Goal: Task Accomplishment & Management: Complete application form

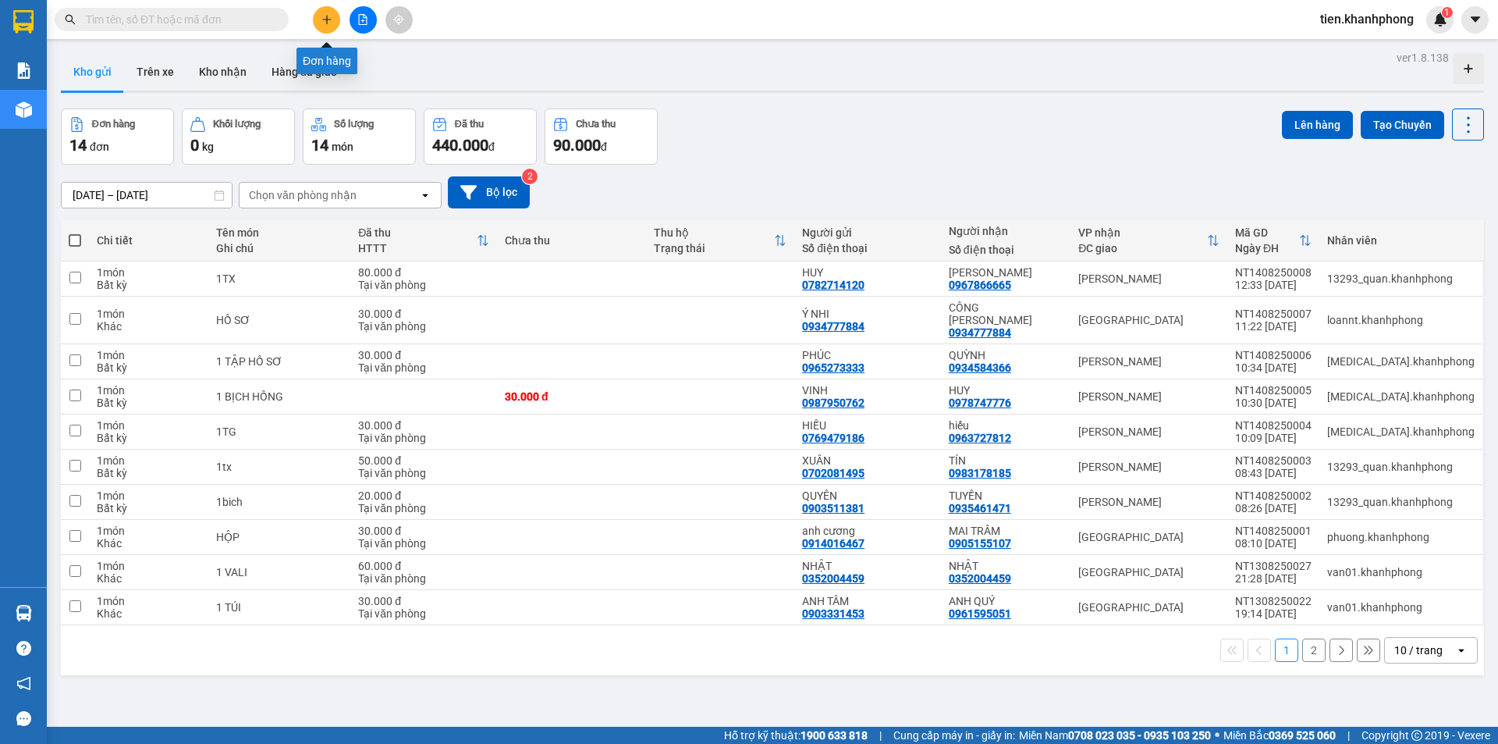
click at [334, 18] on button at bounding box center [326, 19] width 27 height 27
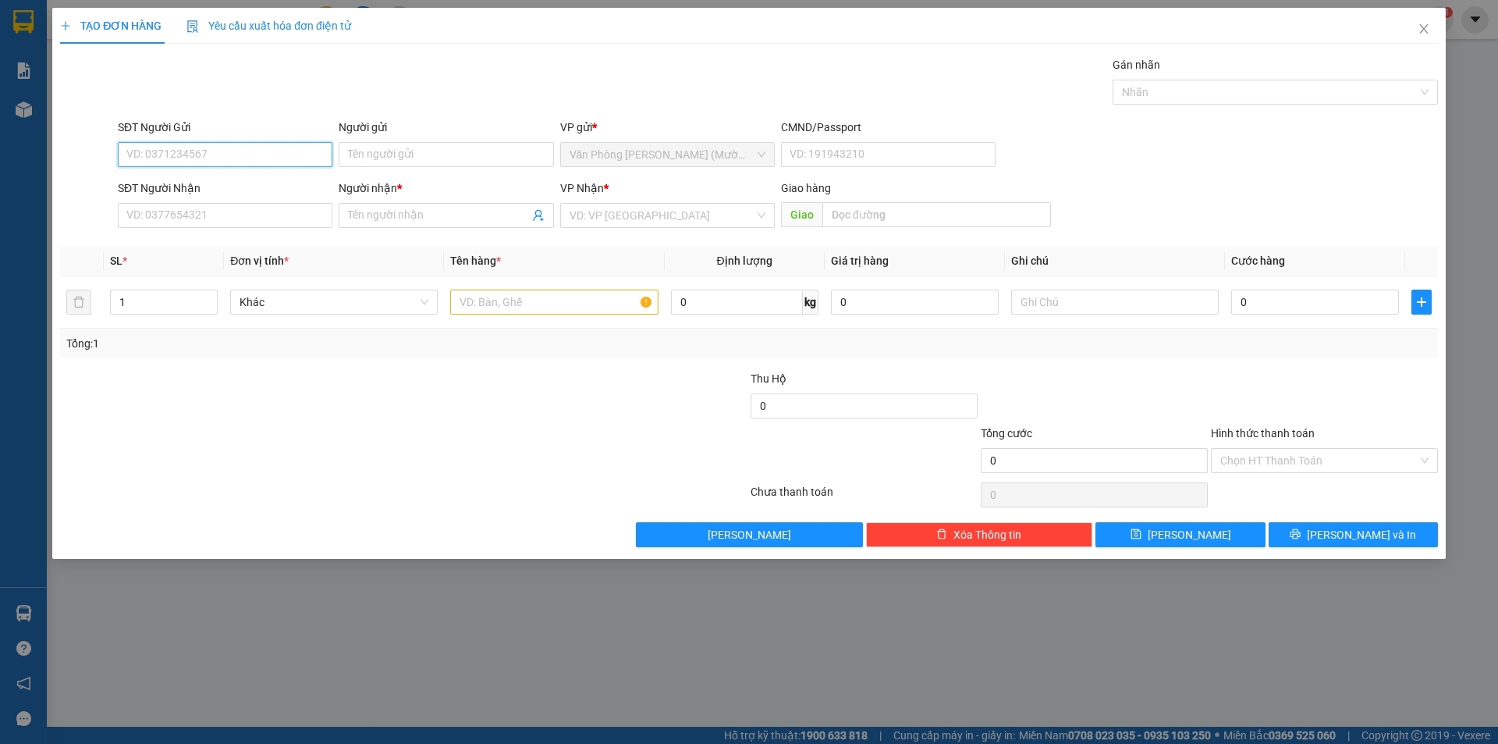
click at [241, 144] on input "SĐT Người Gửi" at bounding box center [225, 154] width 215 height 25
click at [169, 157] on input "SĐT Người Gửi" at bounding box center [225, 154] width 215 height 25
type input "0982011644"
click at [245, 184] on div "0982011644 - [GEOGRAPHIC_DATA]" at bounding box center [225, 185] width 196 height 17
type input "[PERSON_NAME]"
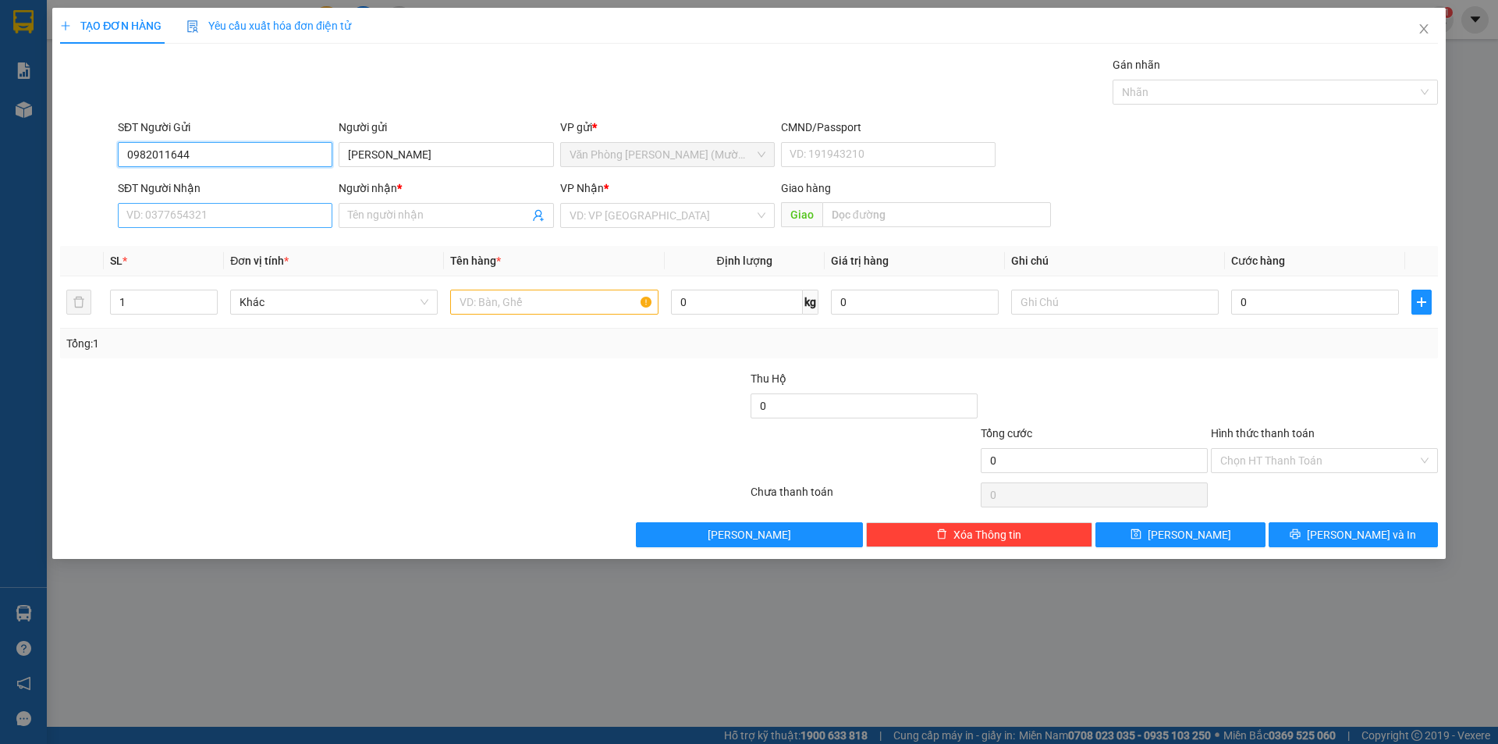
type input "0982011644"
click at [235, 215] on input "SĐT Người Nhận" at bounding box center [225, 215] width 215 height 25
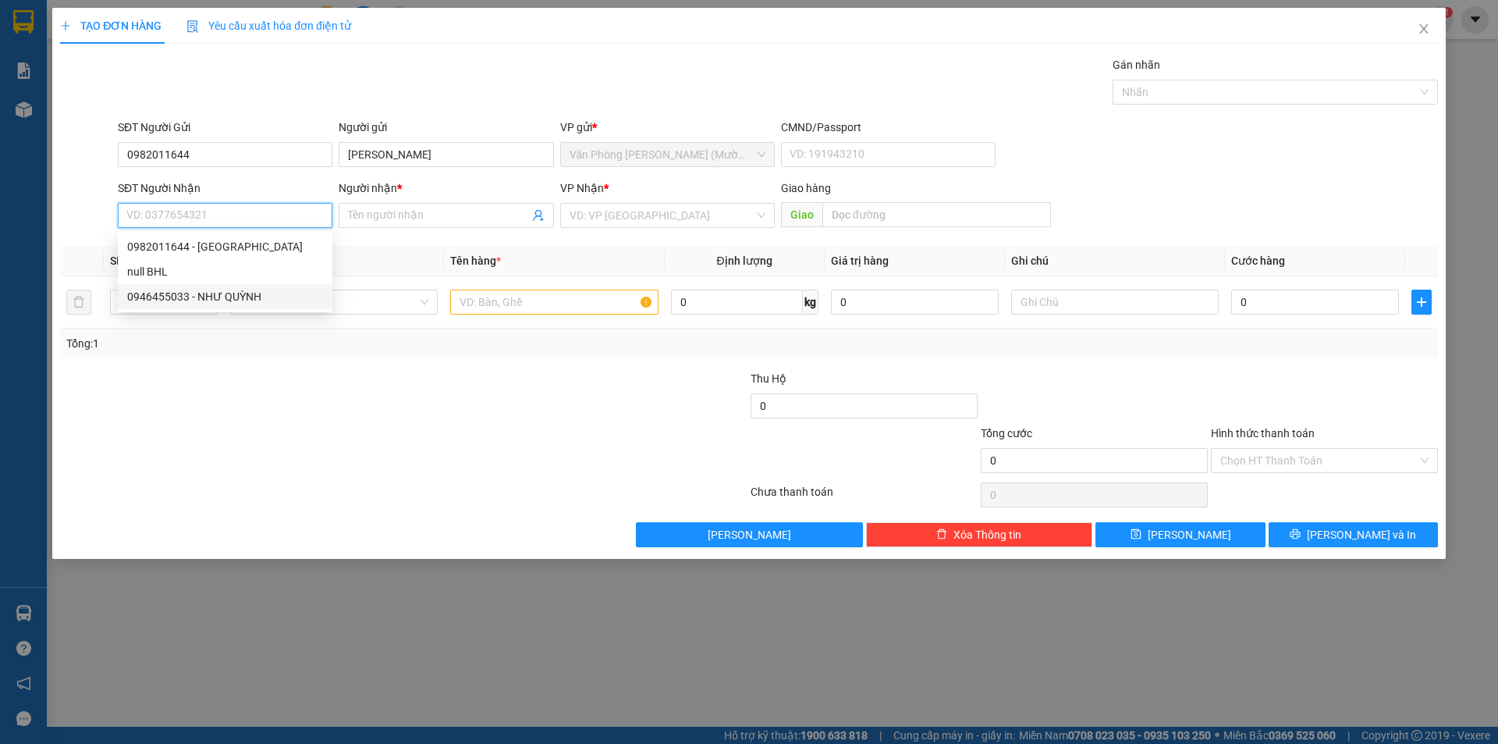
click at [201, 294] on div "0946455033 - NHƯ QUỲNH" at bounding box center [225, 296] width 196 height 17
type input "0946455033"
type input "NHƯ QUỲNH"
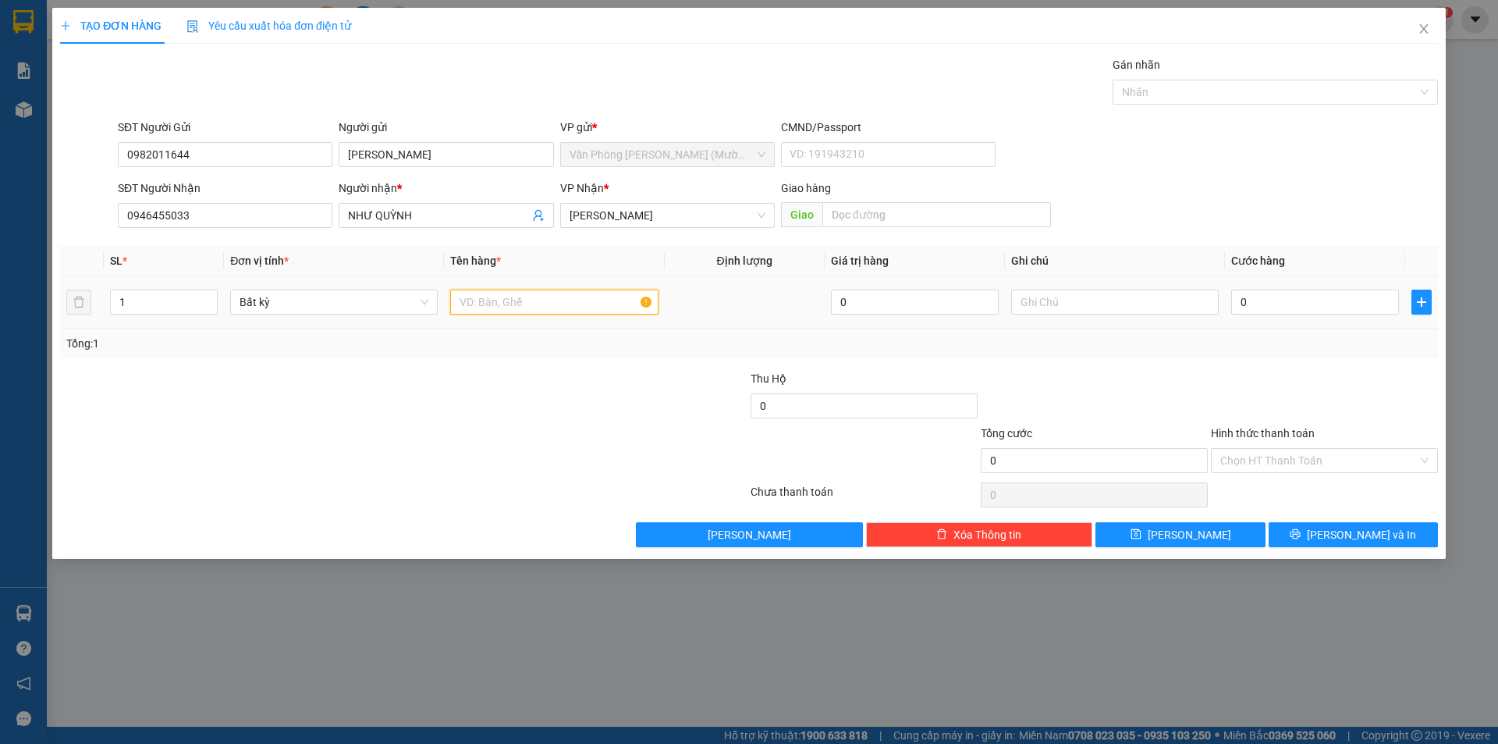
click at [497, 307] on input "text" at bounding box center [554, 302] width 208 height 25
type input "THÙNG XỐP"
click at [203, 216] on input "0946455033" at bounding box center [225, 215] width 215 height 25
type input "0933501701"
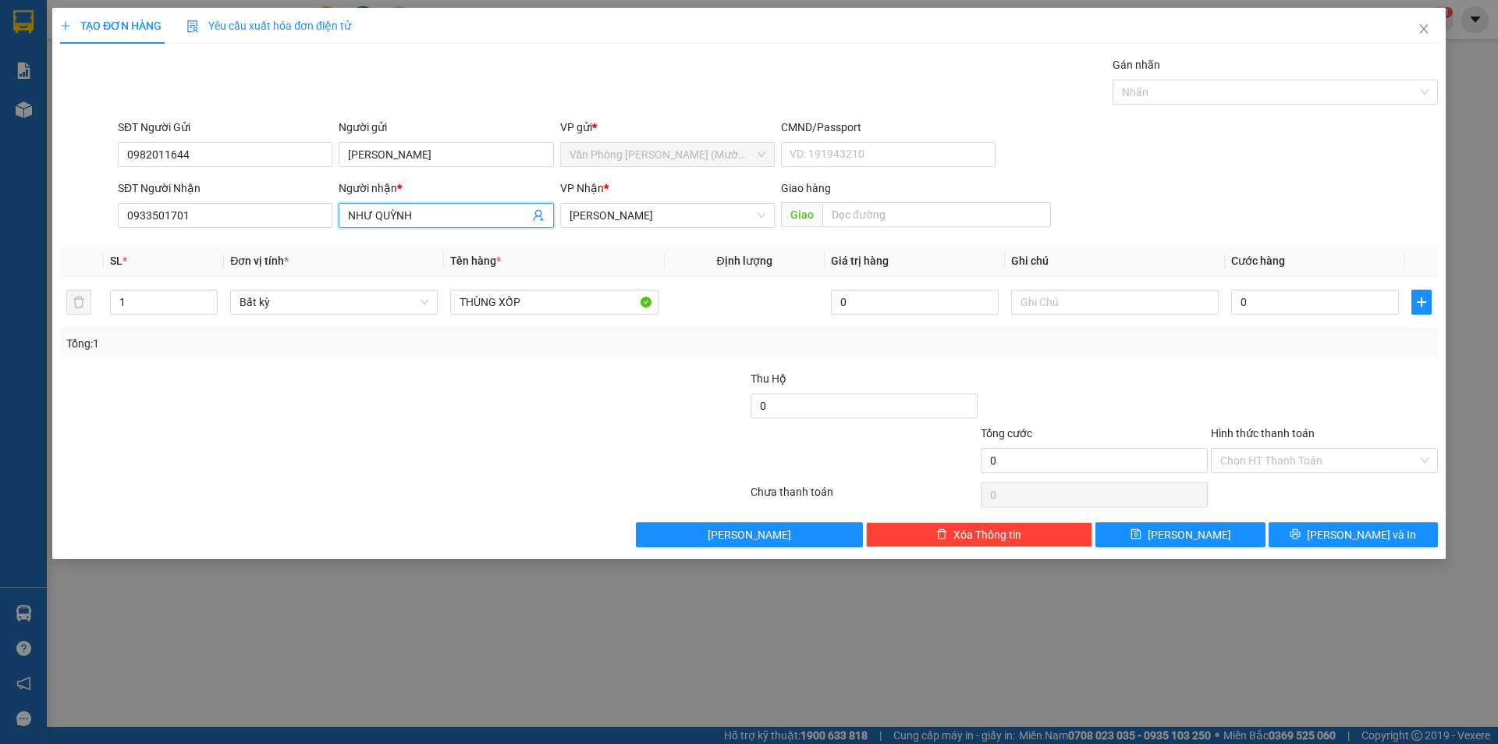
click at [439, 206] on span "NHƯ QUỲNH" at bounding box center [446, 215] width 215 height 25
click at [407, 215] on input "NHƯ QUỲNH" at bounding box center [438, 215] width 180 height 17
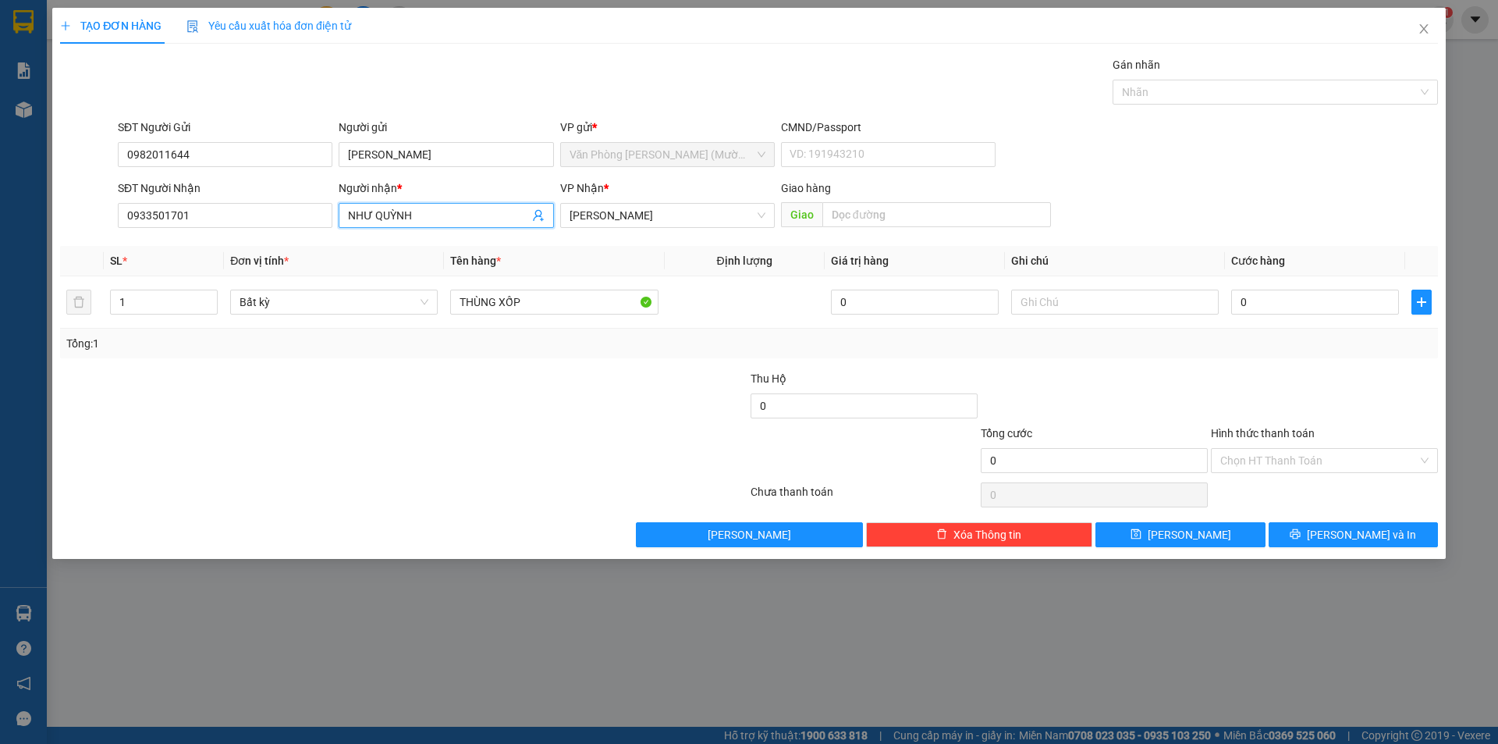
click at [407, 215] on input "NHƯ QUỲNH" at bounding box center [438, 215] width 180 height 17
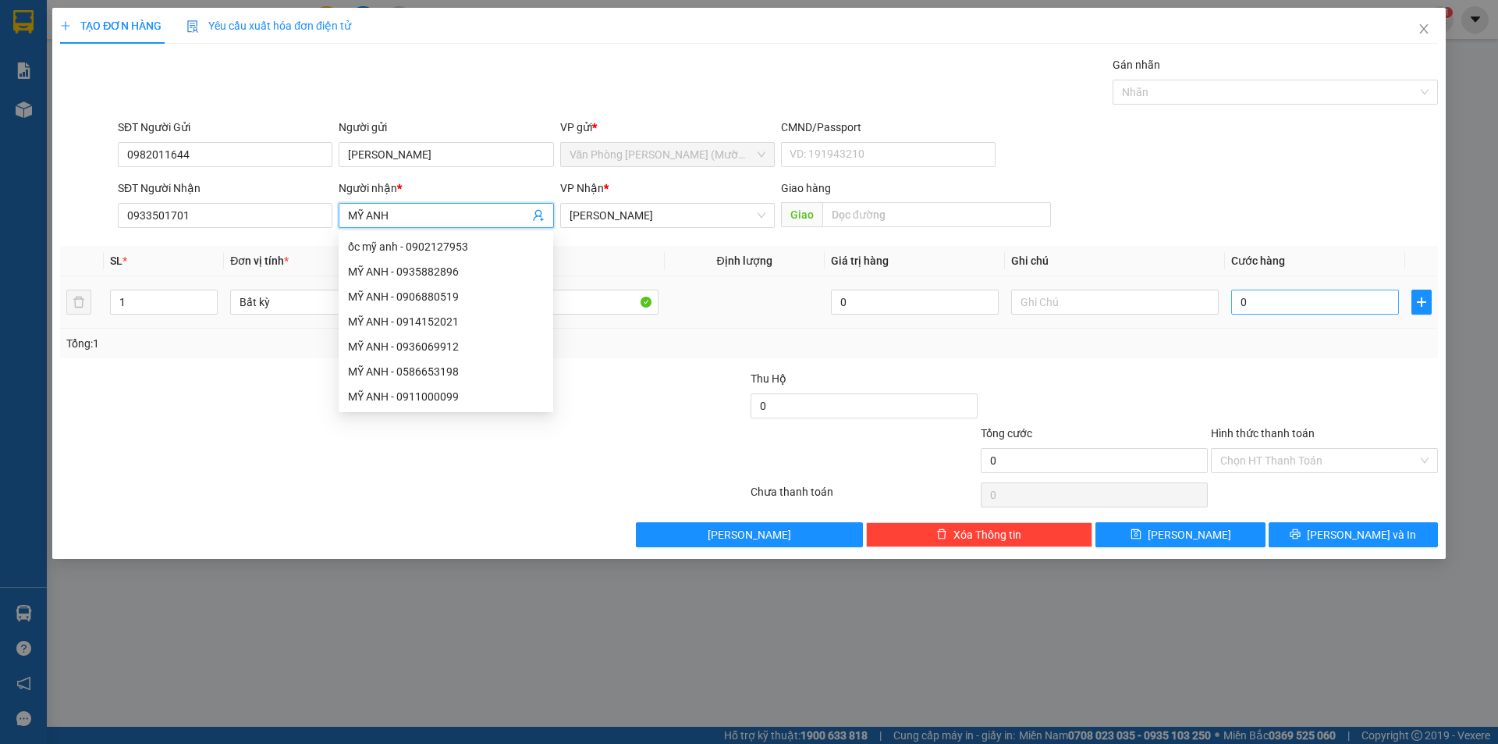
type input "MỸ ANH"
click at [1300, 298] on input "0" at bounding box center [1315, 302] width 168 height 25
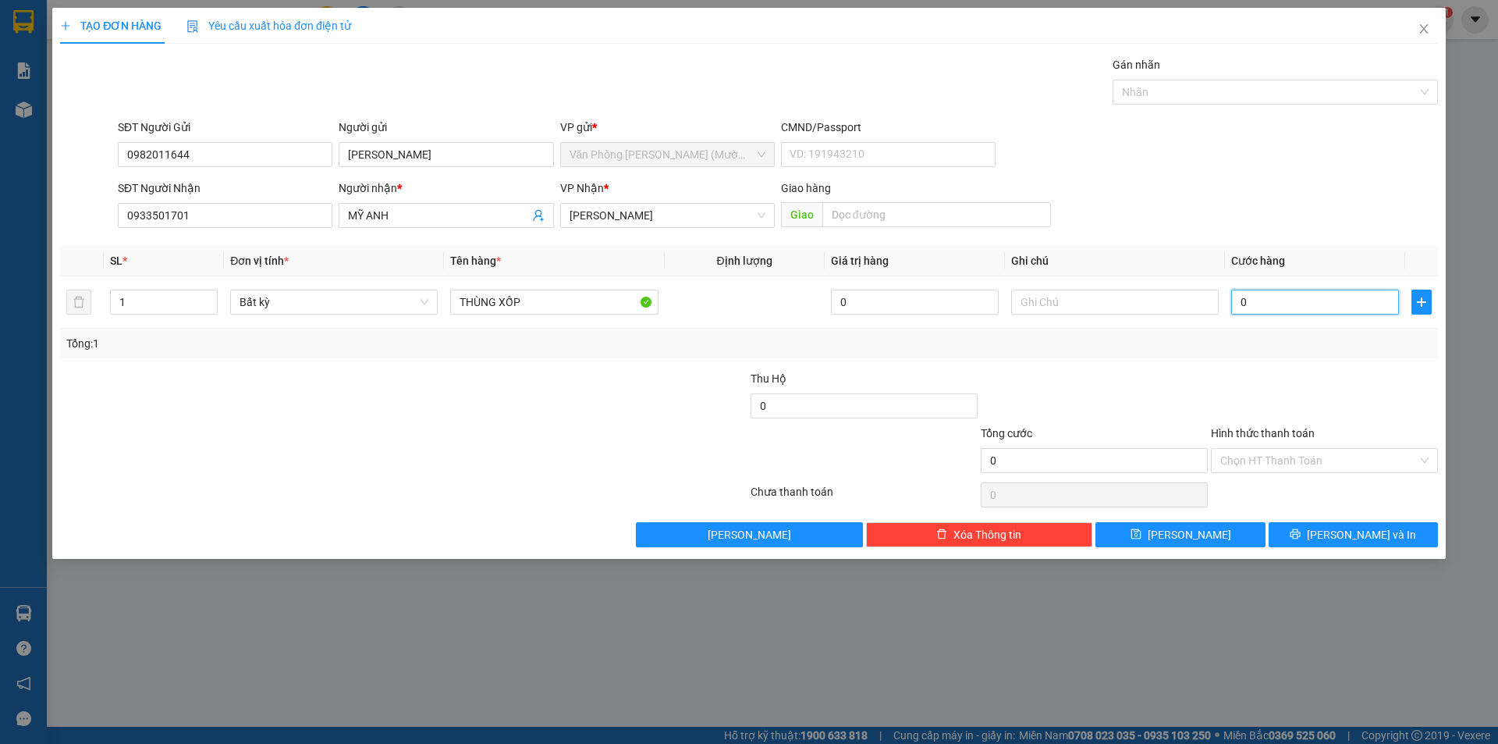
type input "3"
type input "30"
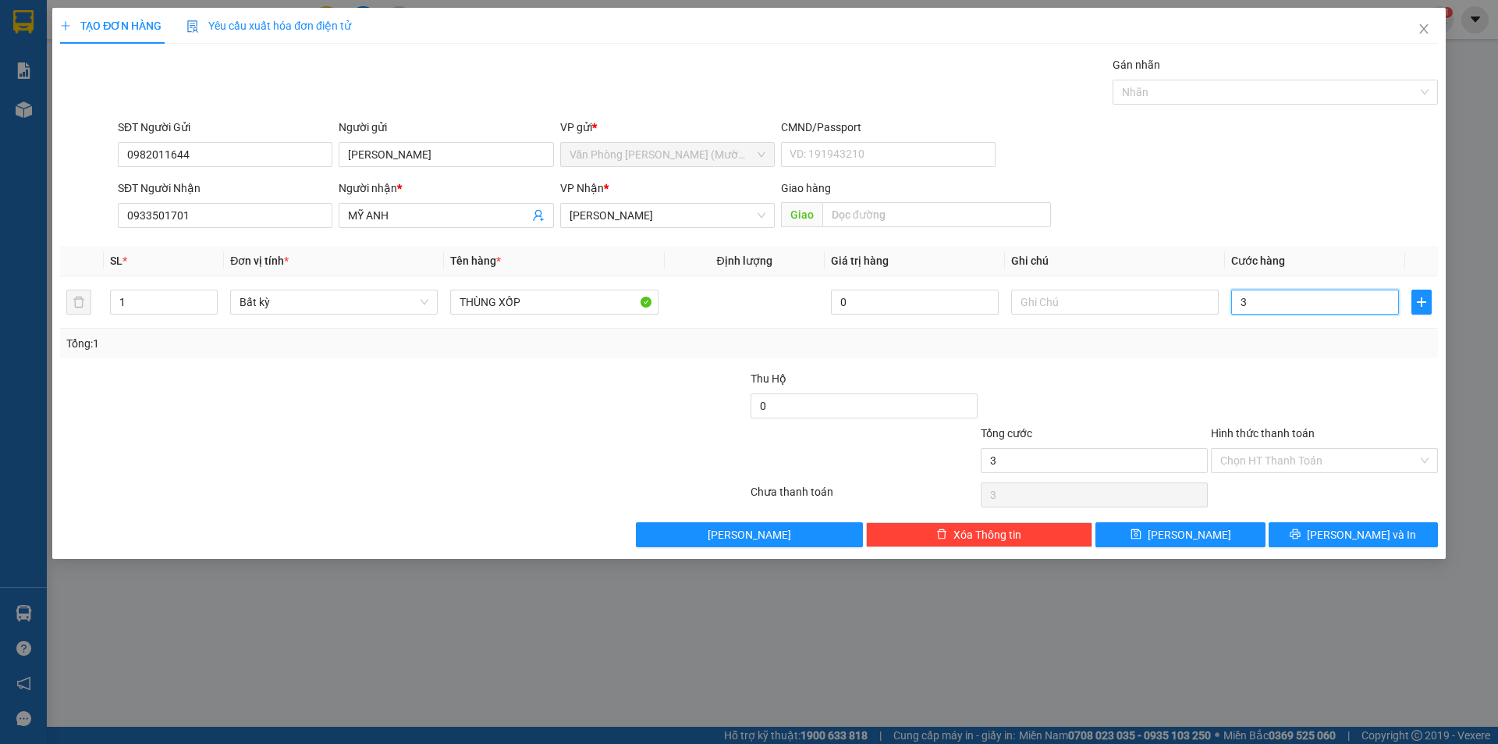
type input "30"
type input "30.000"
click at [1296, 191] on div "SĐT Người Nhận 0933501701 Người nhận * MỸ ANH VP Nhận * [PERSON_NAME] hàng Giao" at bounding box center [778, 206] width 1327 height 55
click at [1249, 466] on input "Hình thức thanh toán" at bounding box center [1319, 460] width 197 height 23
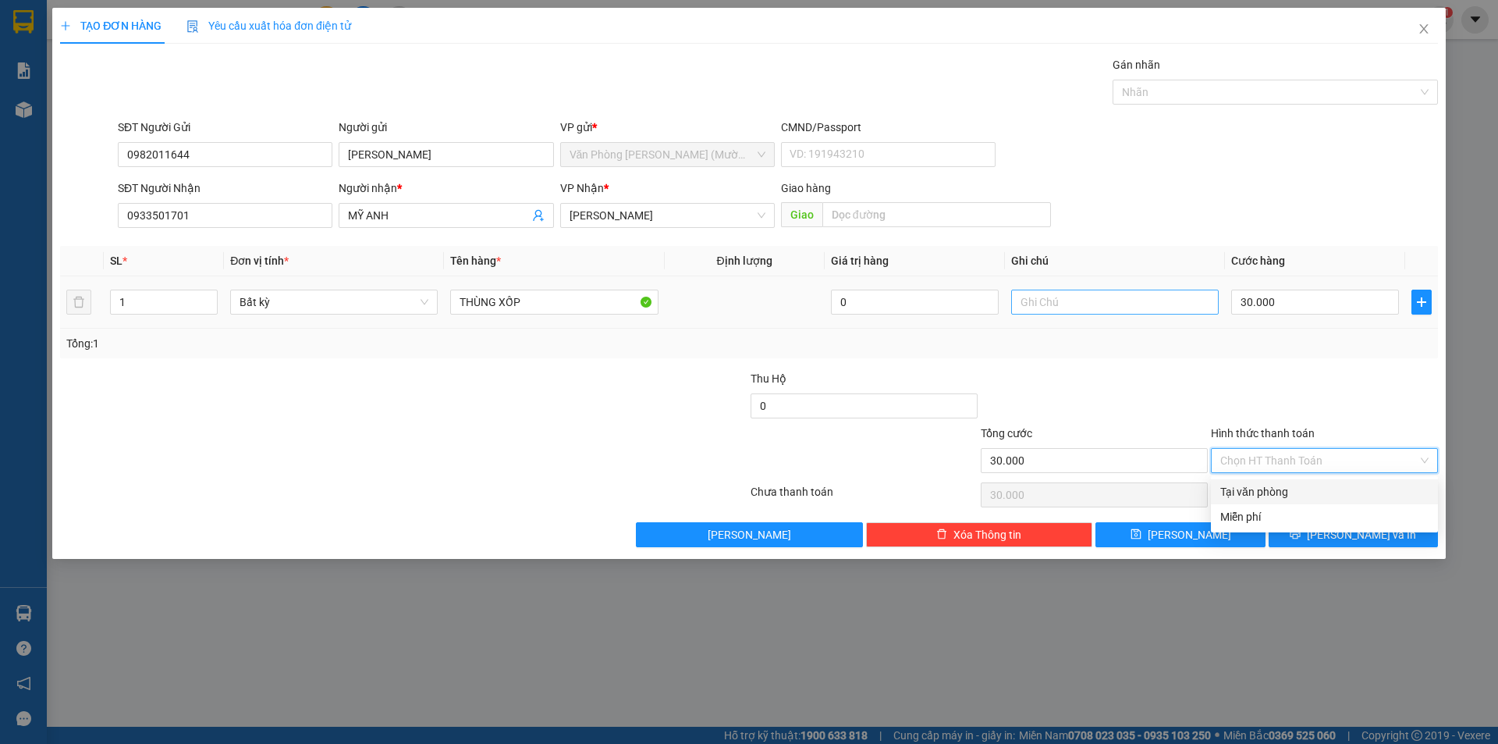
drag, startPoint x: 1249, startPoint y: 492, endPoint x: 1164, endPoint y: 309, distance: 202.5
click at [1249, 482] on div "Tại văn phòng" at bounding box center [1324, 491] width 227 height 25
type input "0"
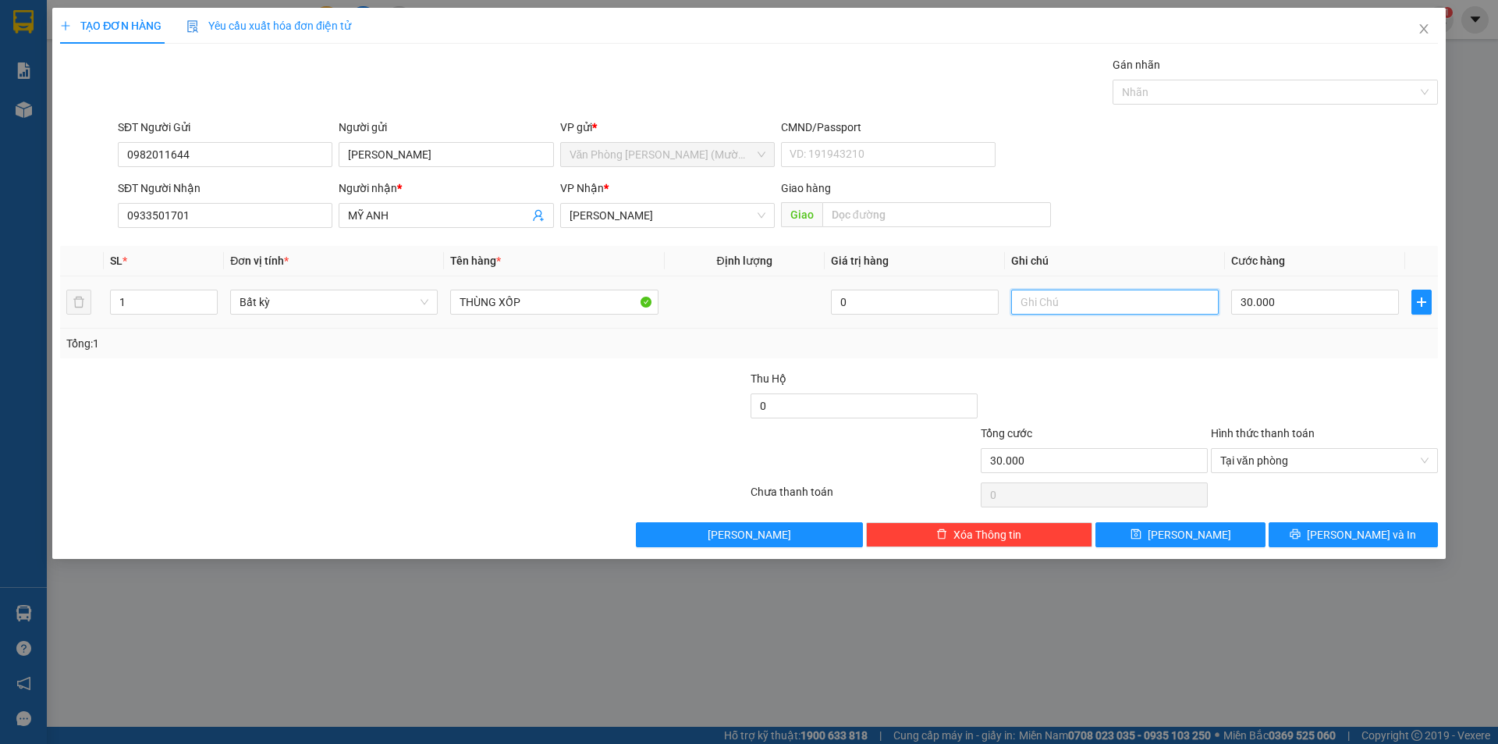
click at [1131, 300] on input "text" at bounding box center [1115, 302] width 208 height 25
type input "GTN TỰ THU"
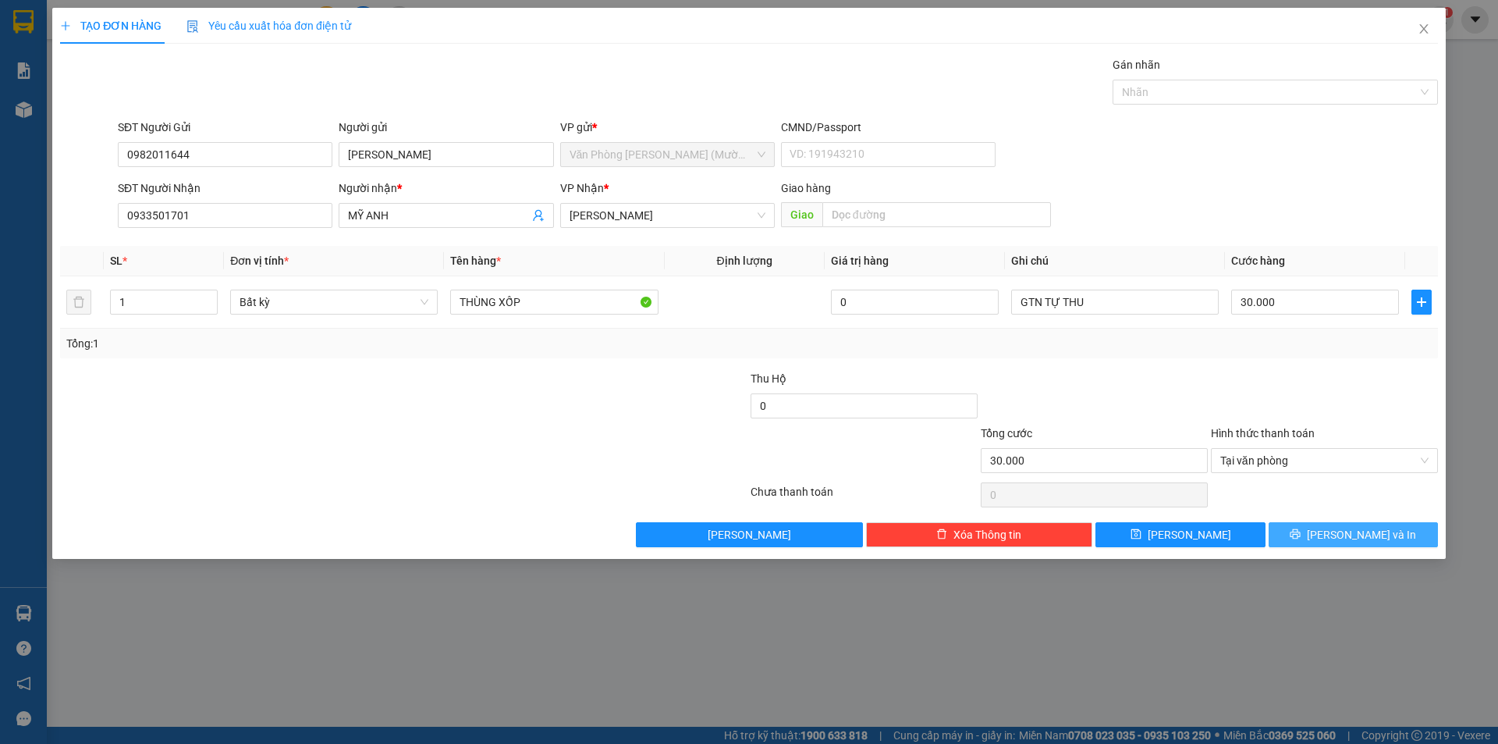
click at [1314, 538] on button "[PERSON_NAME] và In" at bounding box center [1353, 534] width 169 height 25
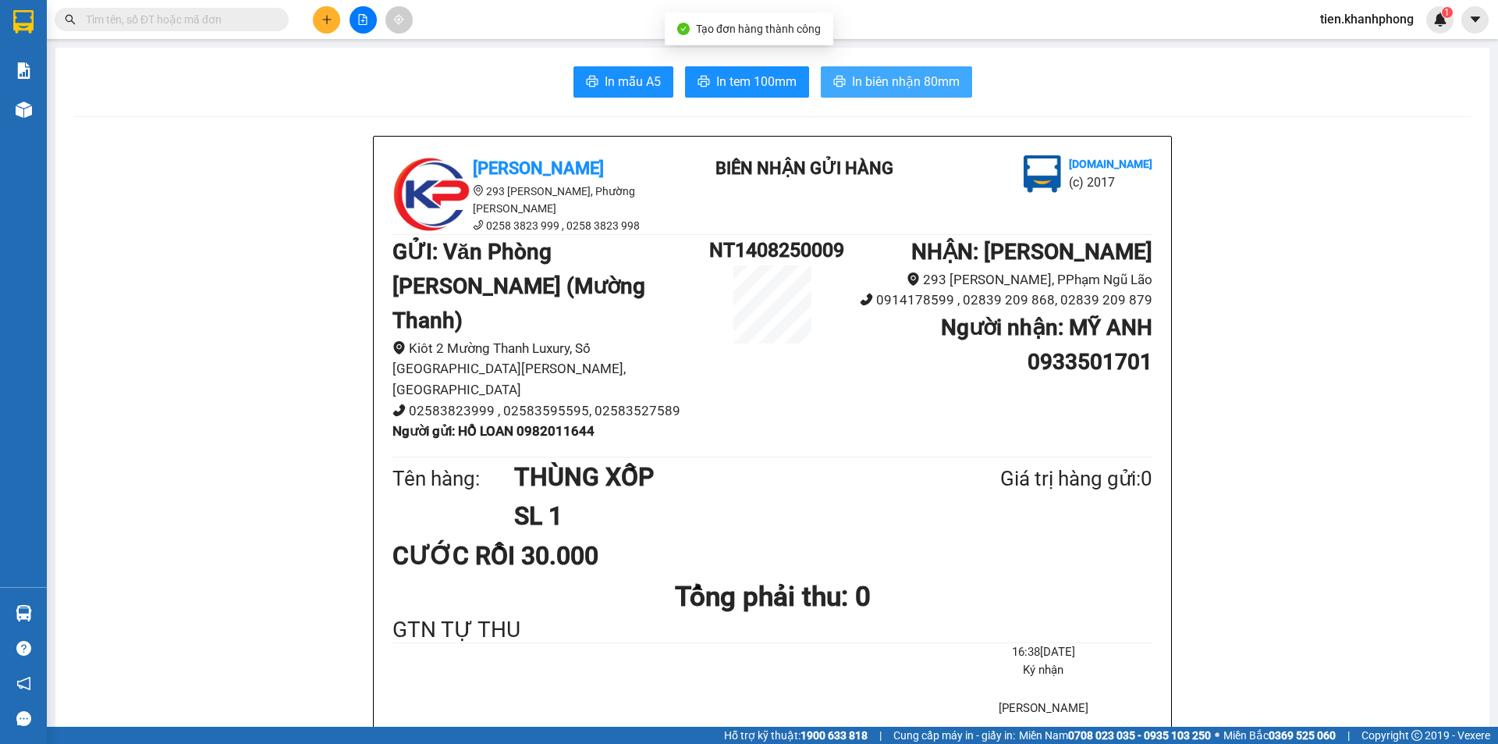
click at [876, 76] on span "In biên nhận 80mm" at bounding box center [906, 82] width 108 height 20
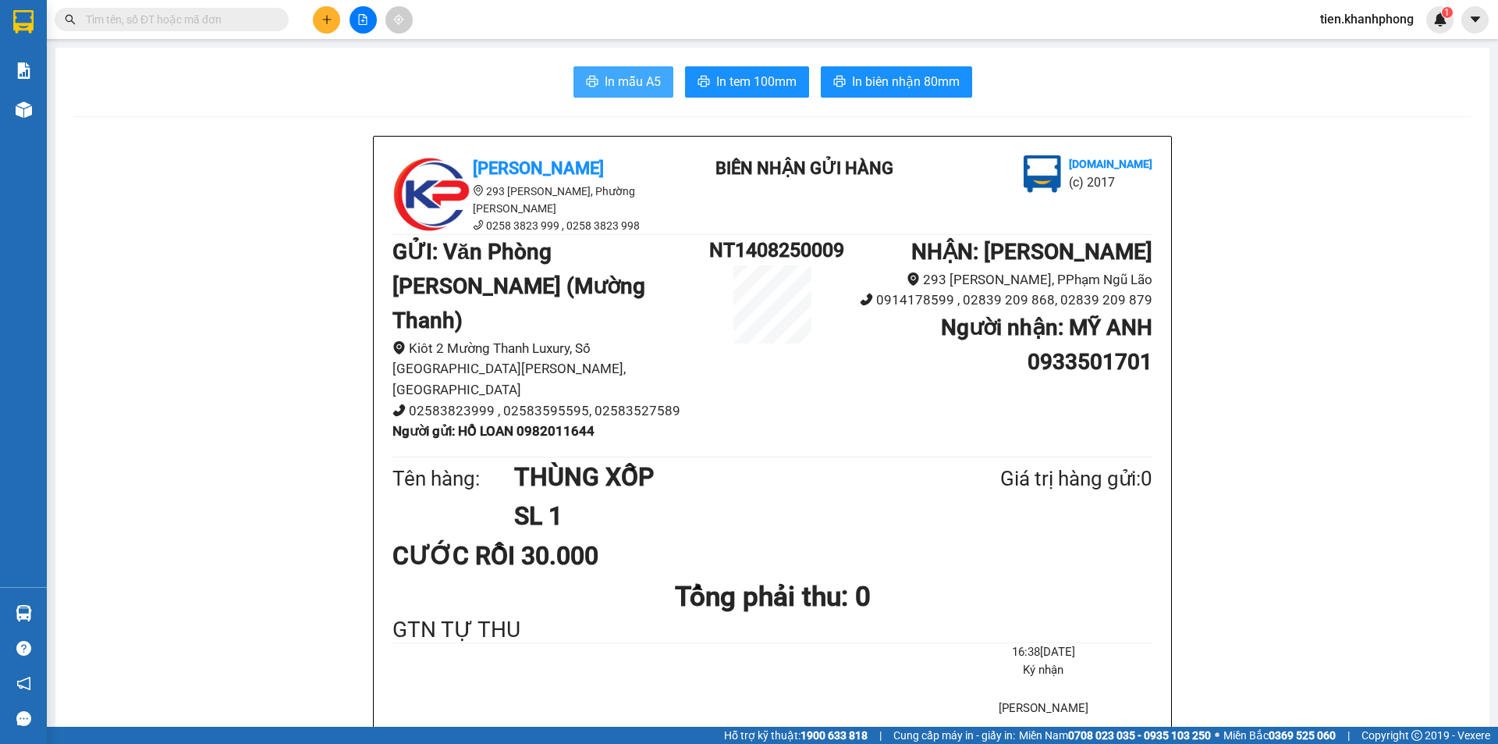
click at [607, 80] on span "In mẫu A5" at bounding box center [633, 82] width 56 height 20
